Goal: Task Accomplishment & Management: Use online tool/utility

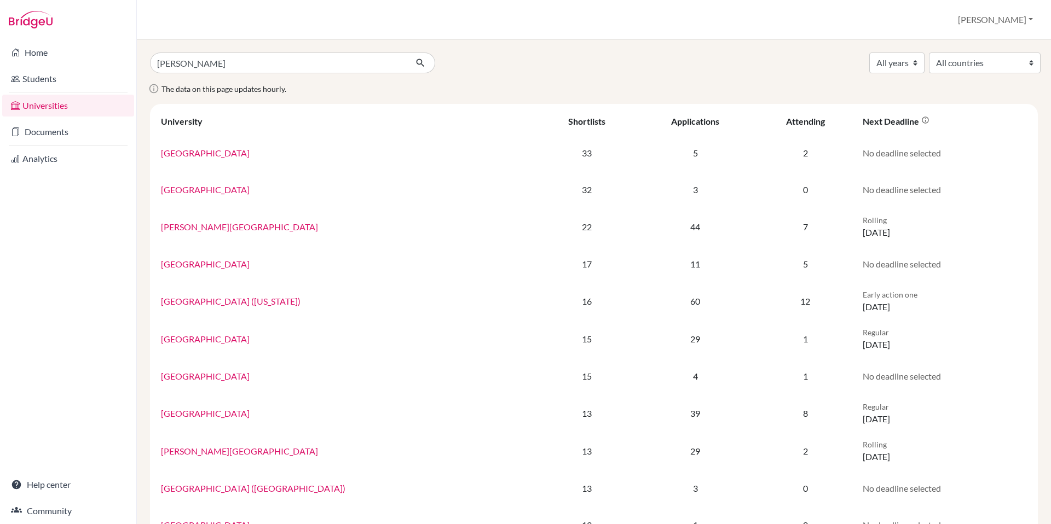
type input "[PERSON_NAME][GEOGRAPHIC_DATA]"
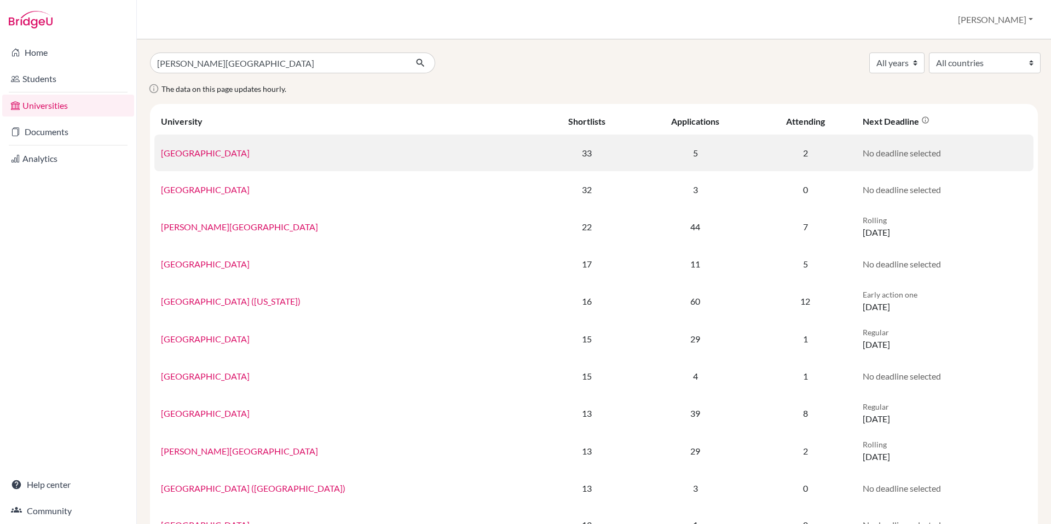
click at [406, 53] on button "submit" at bounding box center [420, 63] width 29 height 21
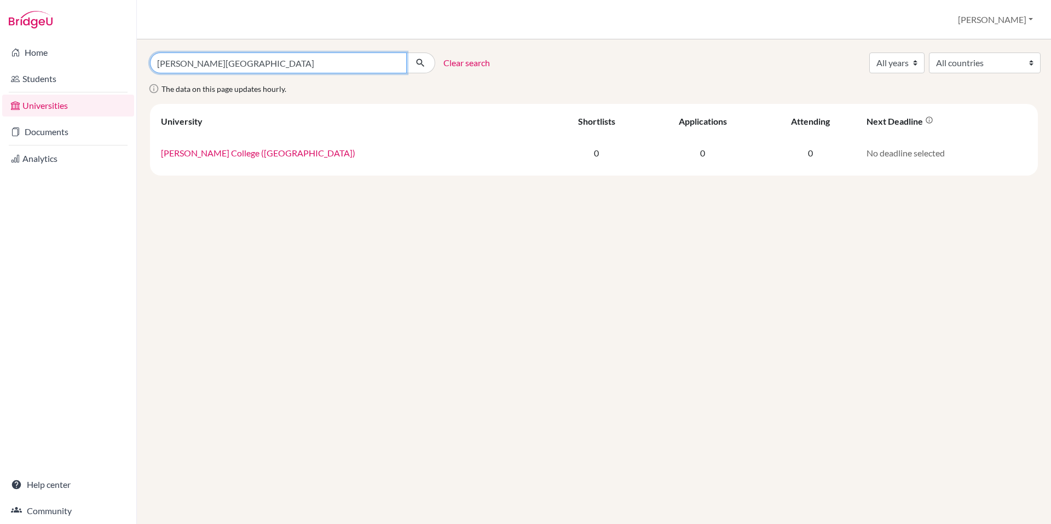
click at [282, 67] on input "judson college" at bounding box center [278, 63] width 257 height 21
type input "judson"
click at [406, 53] on button "submit" at bounding box center [420, 63] width 29 height 21
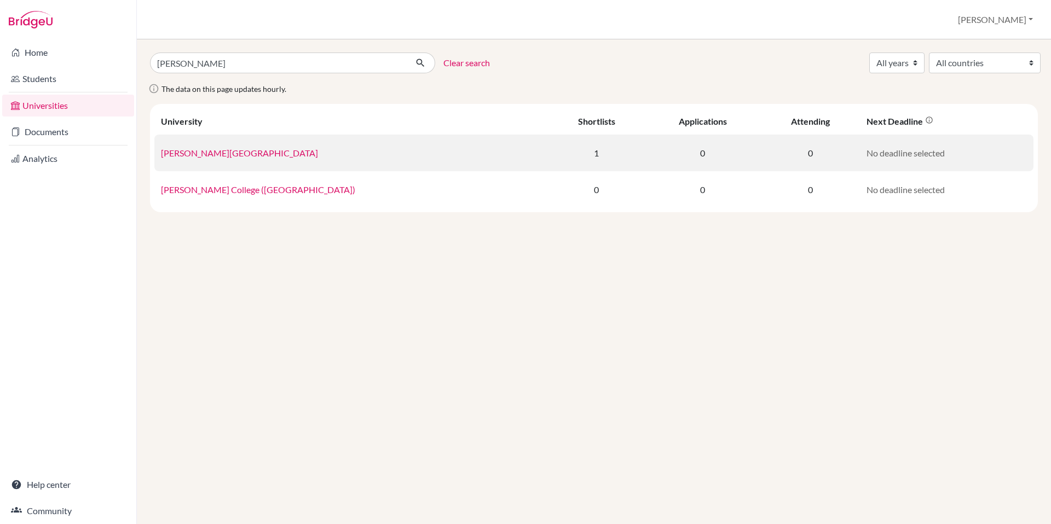
click at [205, 157] on link "[PERSON_NAME][GEOGRAPHIC_DATA]" at bounding box center [239, 153] width 157 height 10
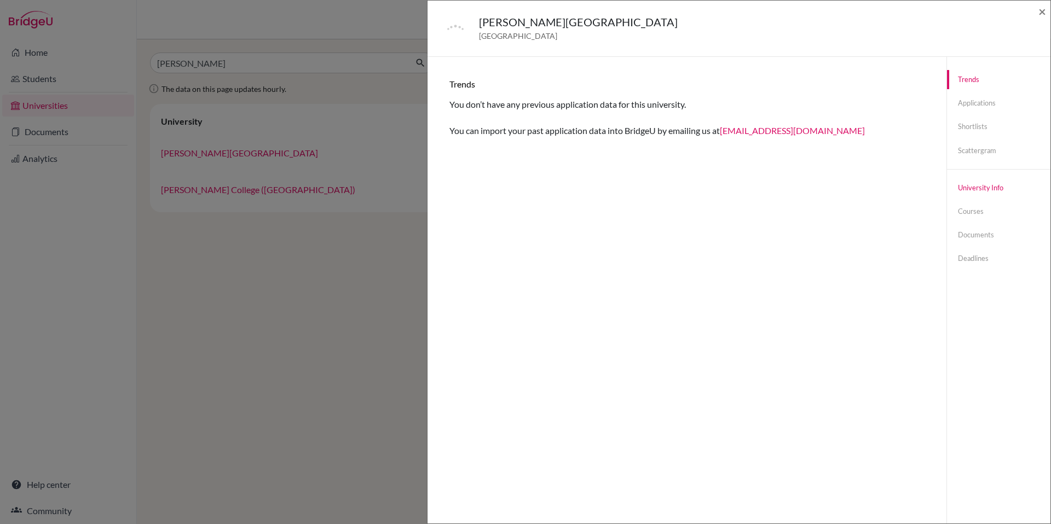
click at [968, 192] on link "University info" at bounding box center [998, 187] width 103 height 19
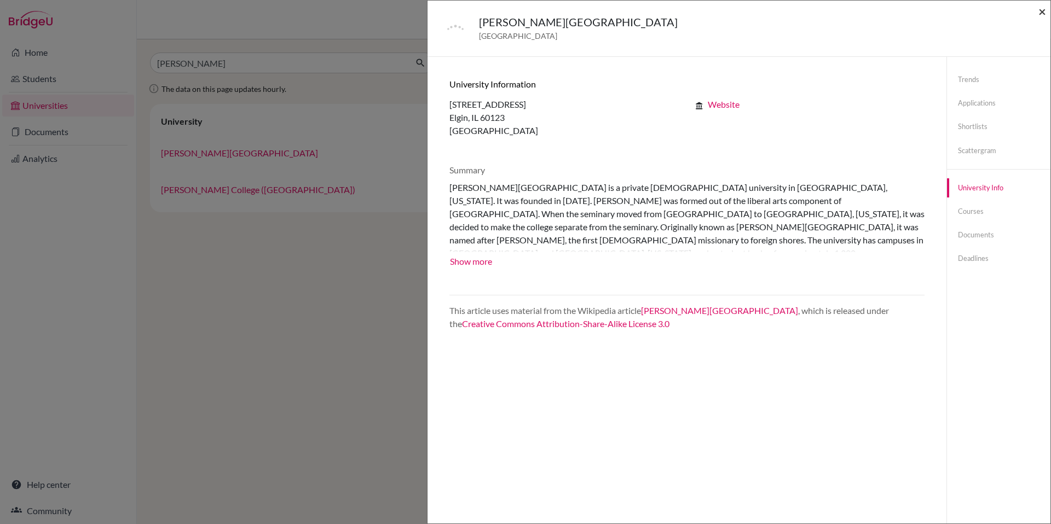
click at [1041, 11] on span "×" at bounding box center [1042, 11] width 8 height 16
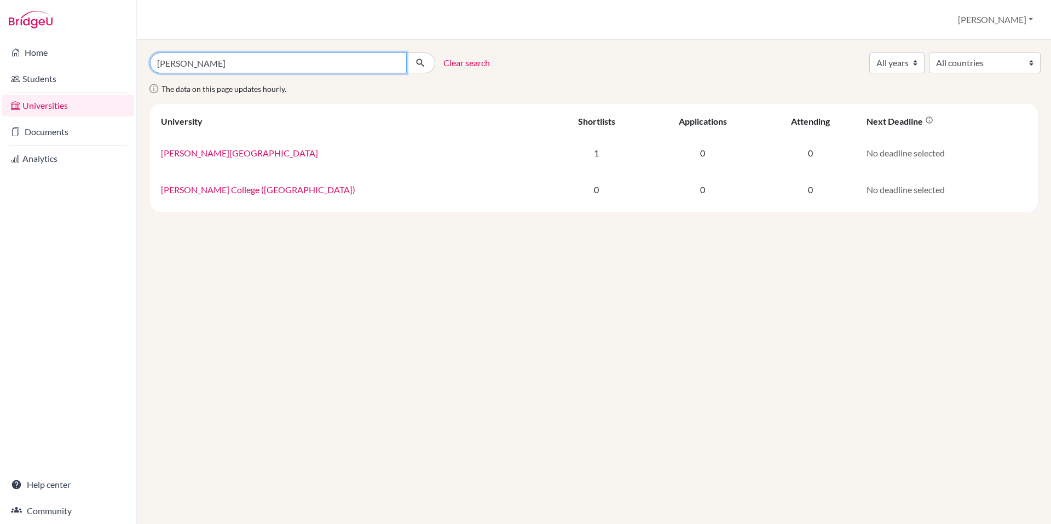
click at [272, 62] on input "[PERSON_NAME]" at bounding box center [278, 63] width 257 height 21
type input "[PERSON_NAME][GEOGRAPHIC_DATA]"
click at [406, 53] on button "submit" at bounding box center [420, 63] width 29 height 21
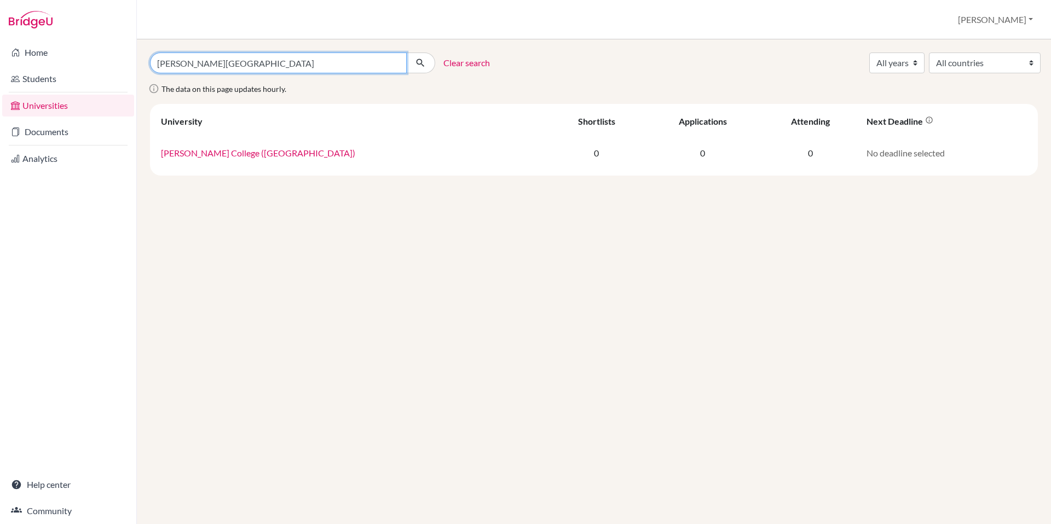
click at [194, 61] on input "judson college" at bounding box center [278, 63] width 257 height 21
type input "william carey"
click at [406, 53] on button "submit" at bounding box center [420, 63] width 29 height 21
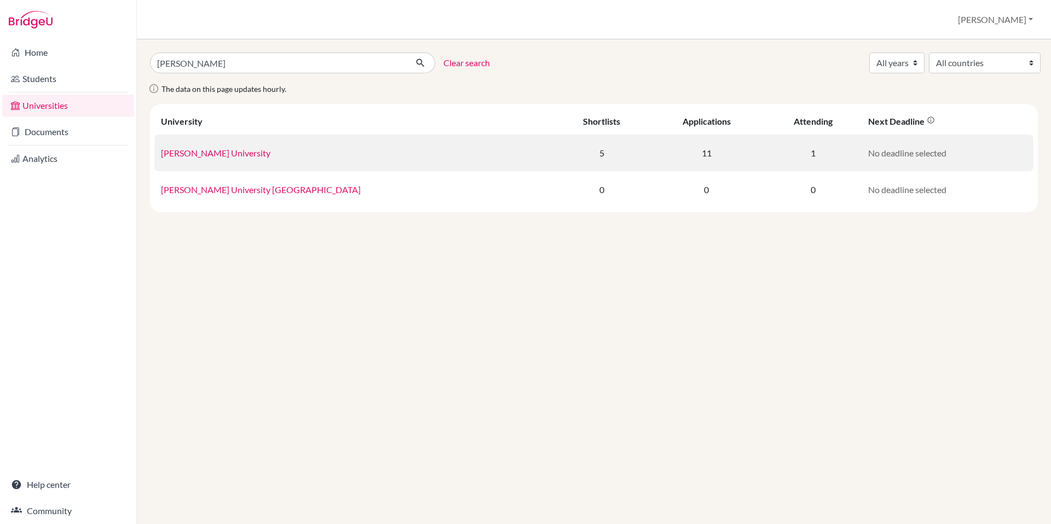
click at [243, 150] on link "[PERSON_NAME] University" at bounding box center [215, 153] width 109 height 10
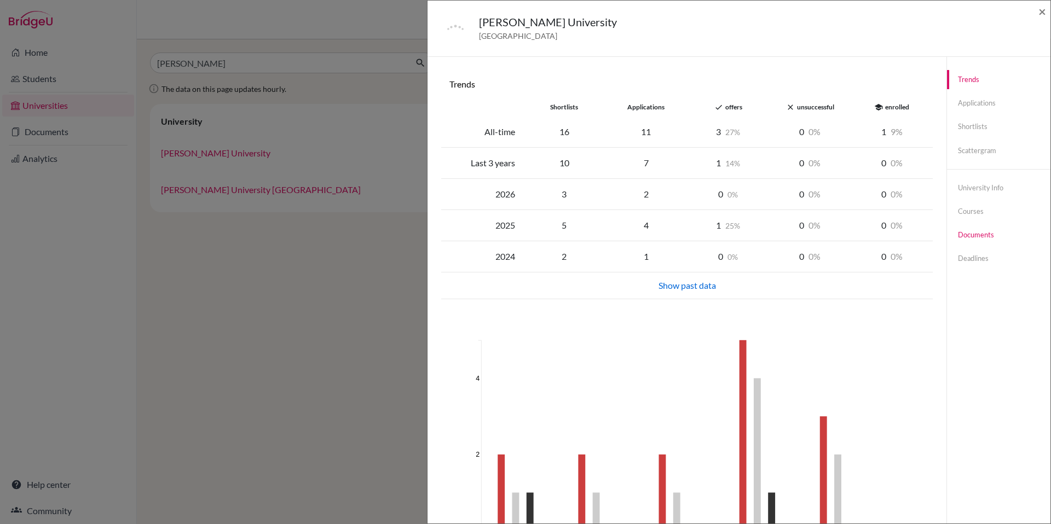
click at [975, 235] on link "Documents" at bounding box center [998, 234] width 103 height 19
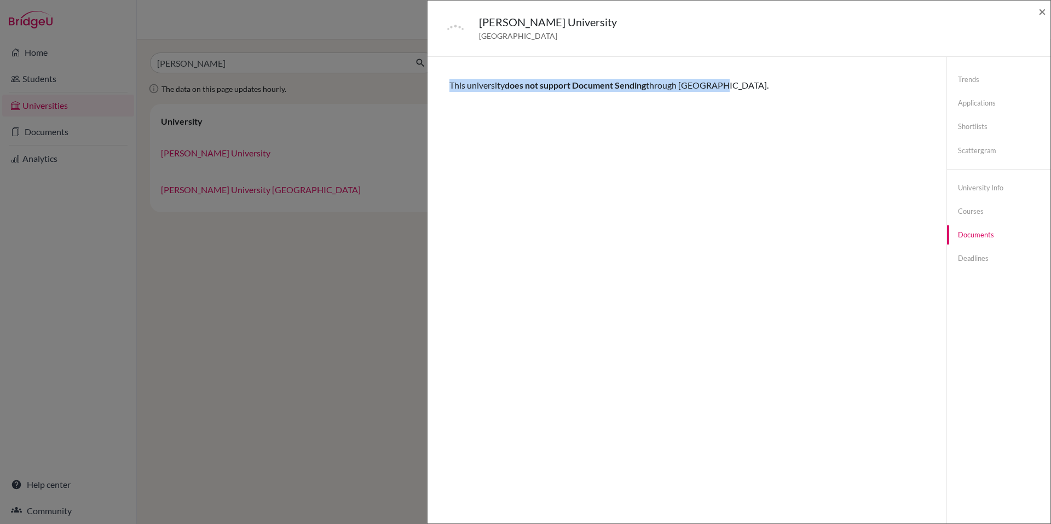
drag, startPoint x: 450, startPoint y: 85, endPoint x: 739, endPoint y: 106, distance: 289.6
click at [739, 106] on div "Trends shortlists applications done offers close unsuccessful school enrolled A…" at bounding box center [686, 319] width 492 height 498
click at [288, 355] on div "William Carey University United States of America × Trends shortlists applicati…" at bounding box center [525, 262] width 1051 height 524
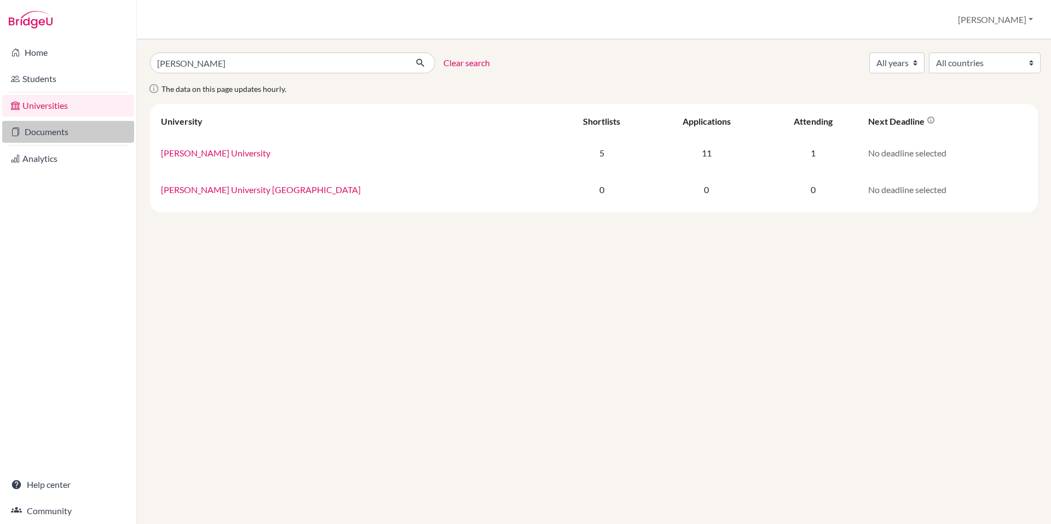
click at [35, 125] on link "Documents" at bounding box center [68, 132] width 132 height 22
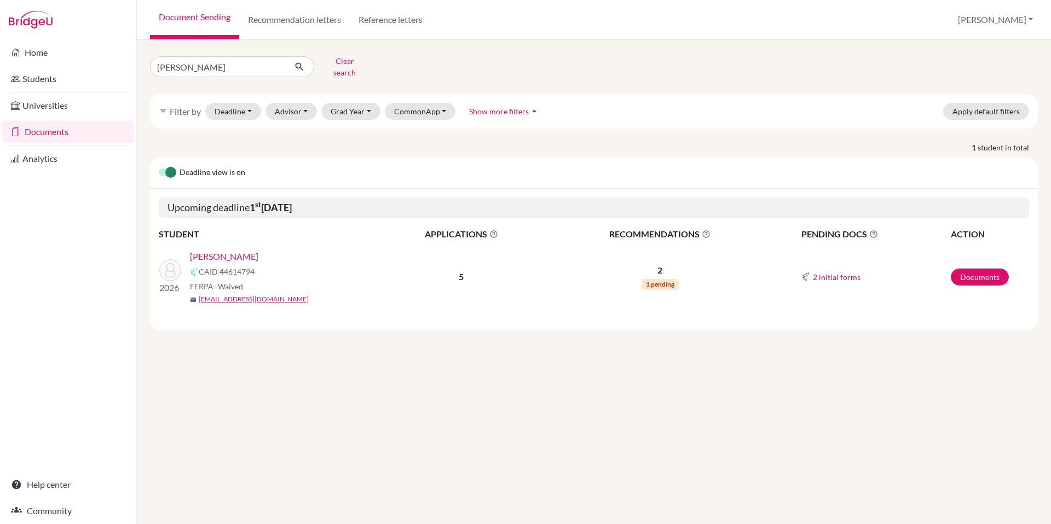
click at [253, 250] on link "[PERSON_NAME]" at bounding box center [224, 256] width 68 height 13
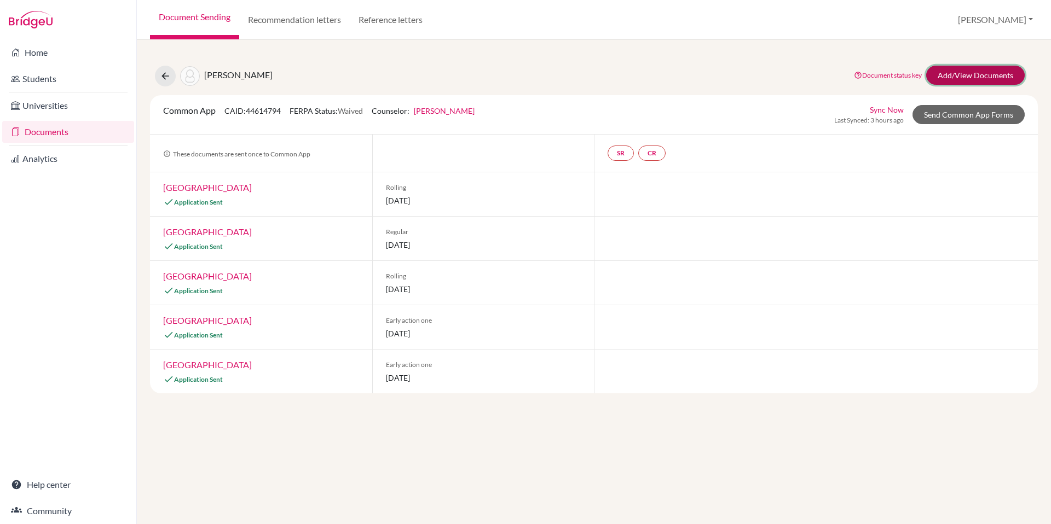
click at [978, 76] on link "Add/View Documents" at bounding box center [975, 75] width 98 height 19
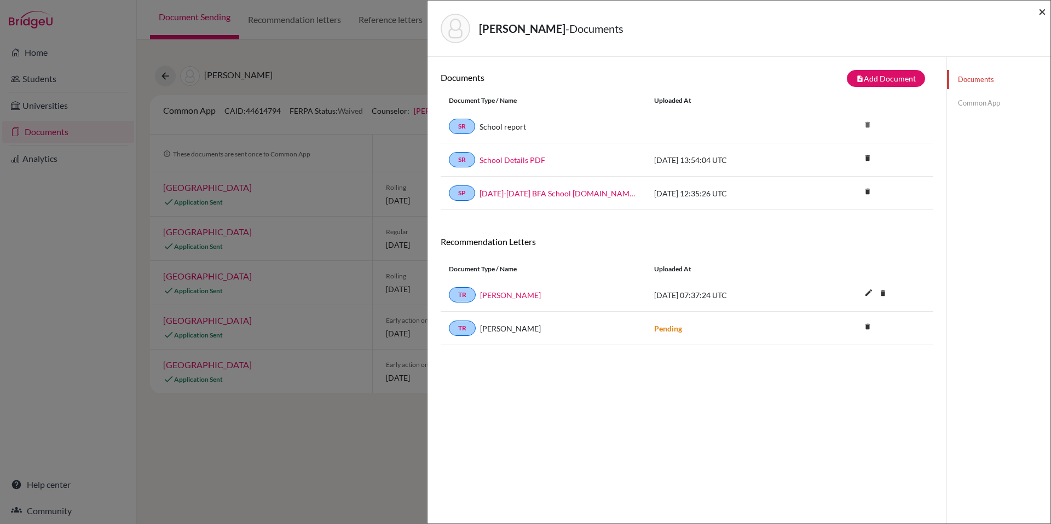
click at [1040, 11] on span "×" at bounding box center [1042, 11] width 8 height 16
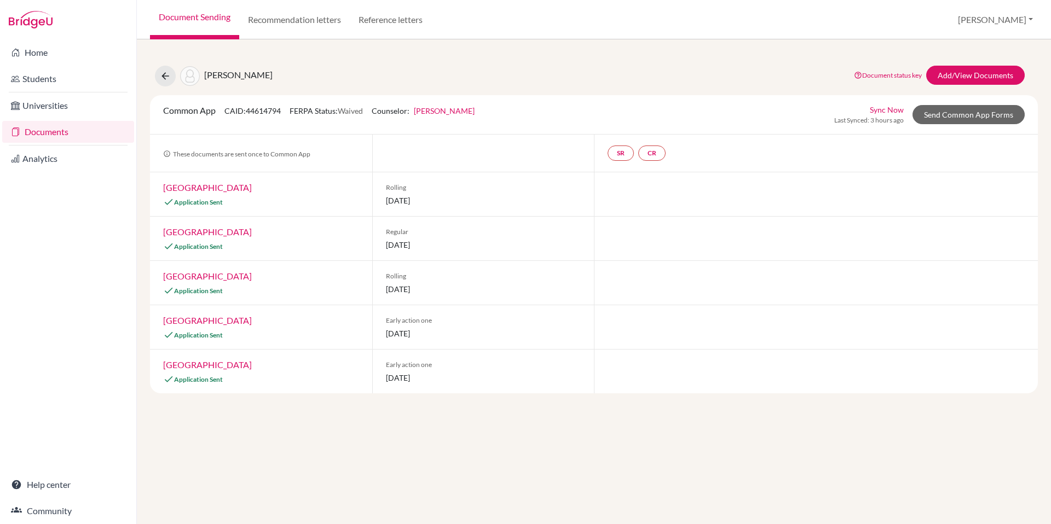
click at [34, 134] on link "Documents" at bounding box center [68, 132] width 132 height 22
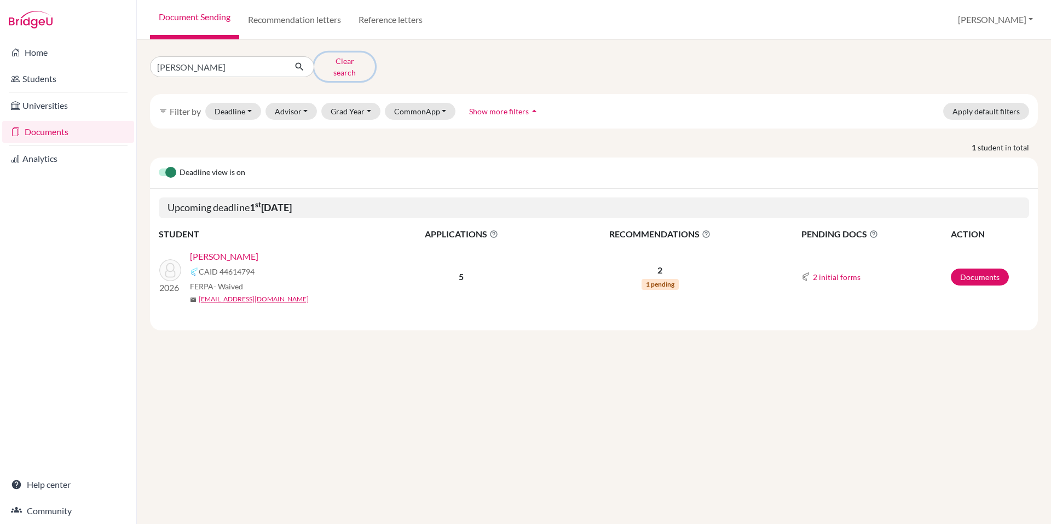
click at [329, 64] on button "Clear search" at bounding box center [344, 67] width 61 height 28
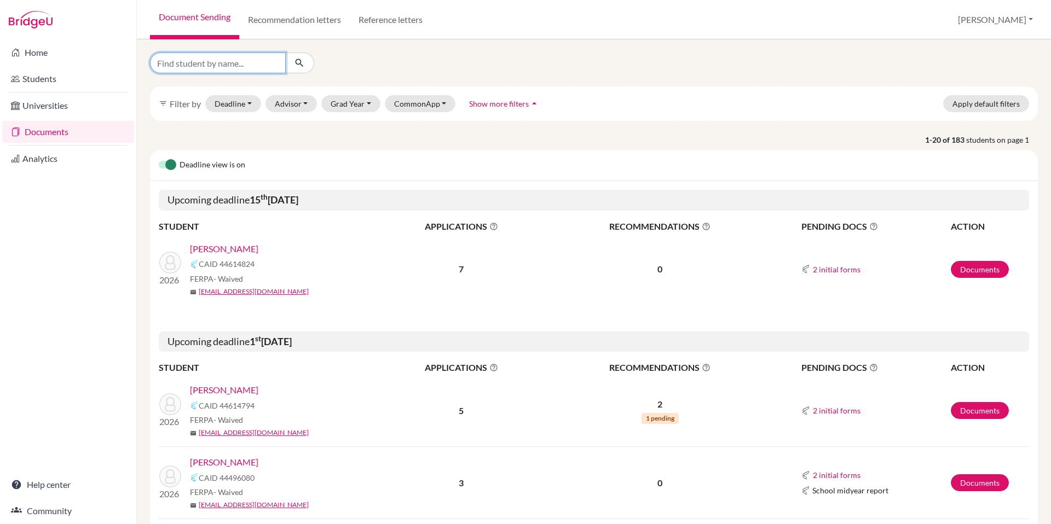
click at [202, 65] on input "Find student by name..." at bounding box center [218, 63] width 136 height 21
type input "[PERSON_NAME]"
click button "submit" at bounding box center [299, 63] width 29 height 21
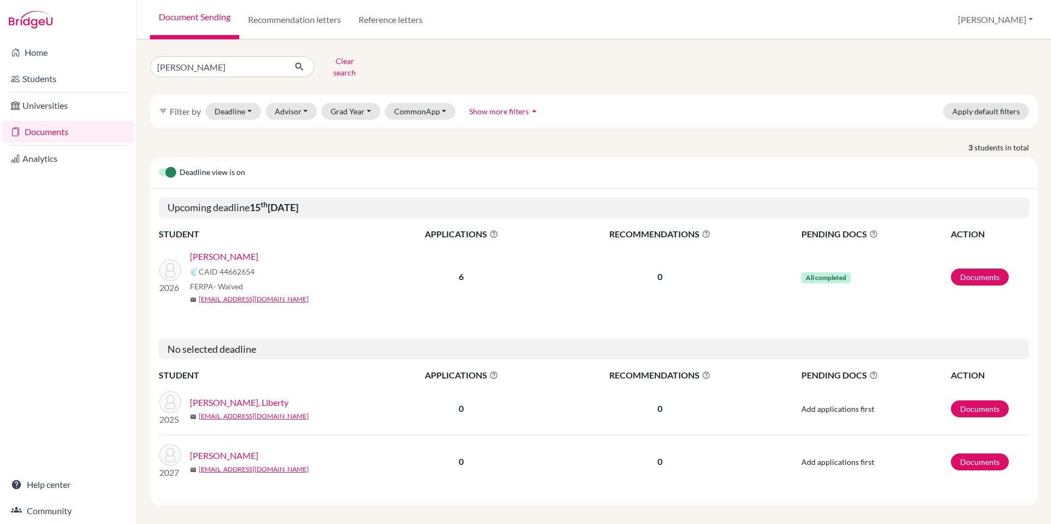
click at [208, 254] on link "[PERSON_NAME]" at bounding box center [224, 256] width 68 height 13
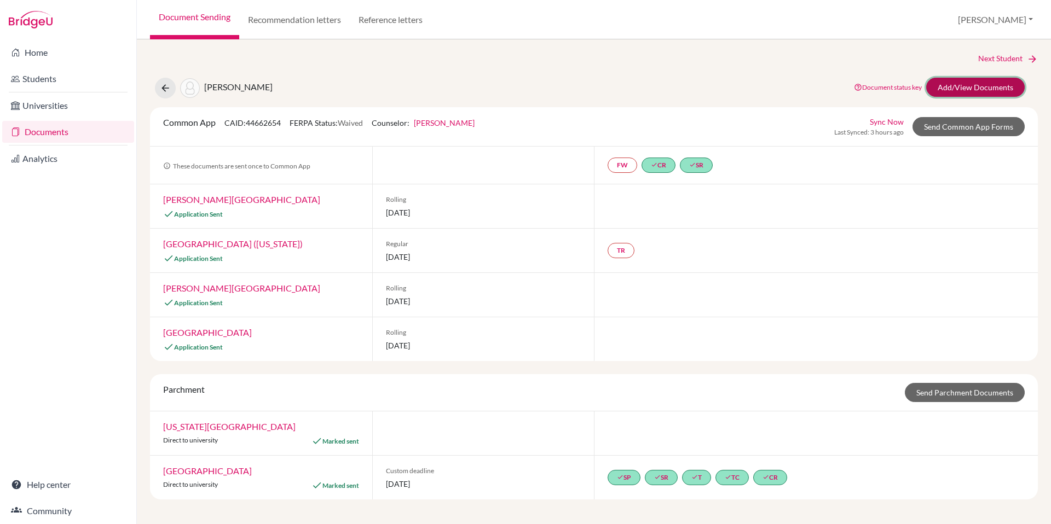
click at [991, 91] on link "Add/View Documents" at bounding box center [975, 87] width 98 height 19
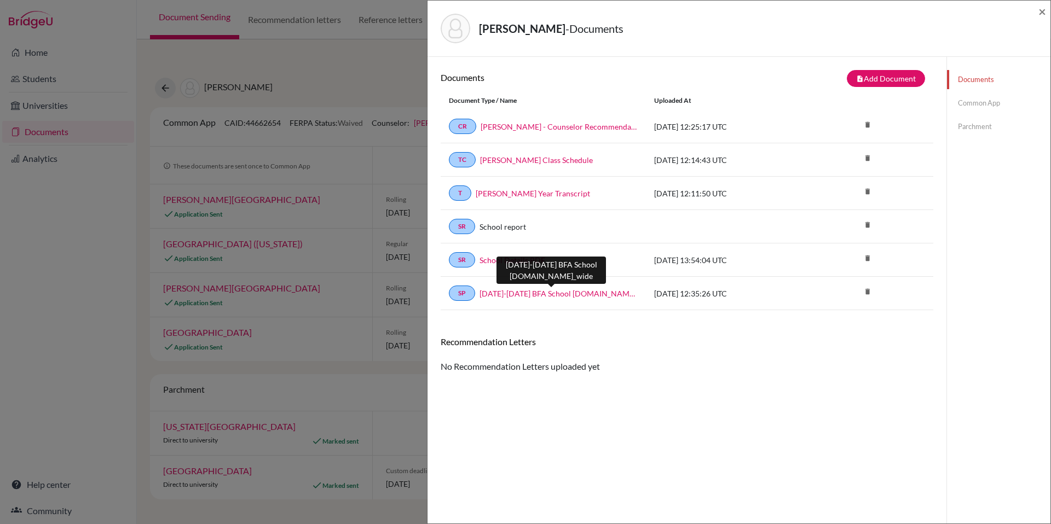
click at [538, 290] on link "2024-2025 BFA School Profile.school_wide" at bounding box center [558, 293] width 158 height 11
click at [1041, 15] on span "×" at bounding box center [1042, 11] width 8 height 16
